Goal: Find specific page/section: Find specific page/section

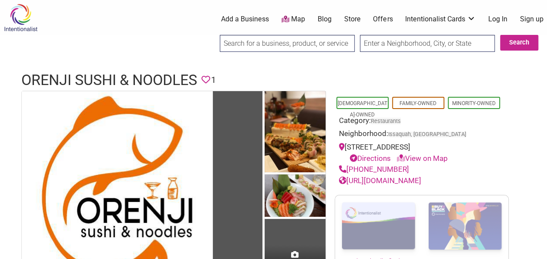
click at [24, 15] on img at bounding box center [20, 17] width 41 height 28
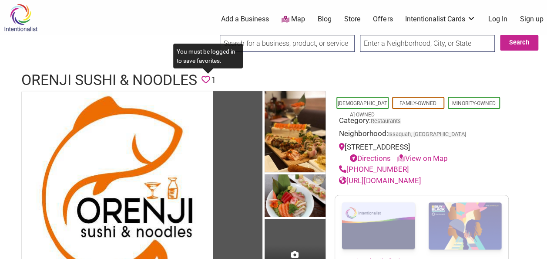
click at [206, 80] on icon at bounding box center [206, 79] width 9 height 9
